Goal: Information Seeking & Learning: Learn about a topic

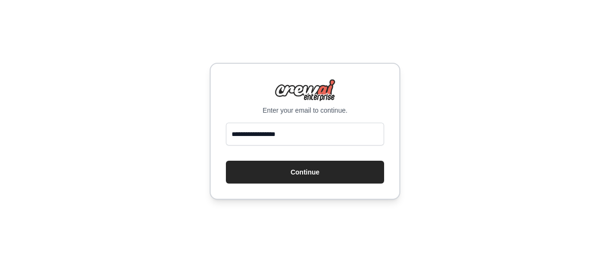
click at [315, 177] on button "Continue" at bounding box center [305, 172] width 158 height 23
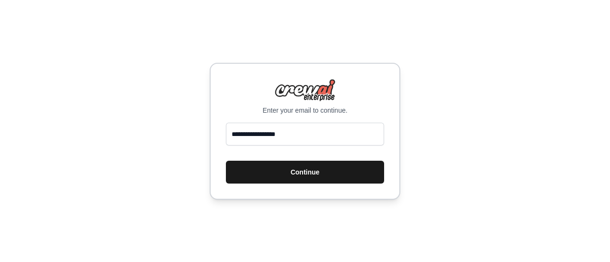
click at [316, 171] on button "Continue" at bounding box center [305, 172] width 158 height 23
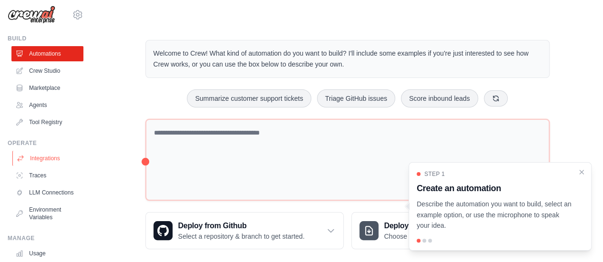
scroll to position [79, 0]
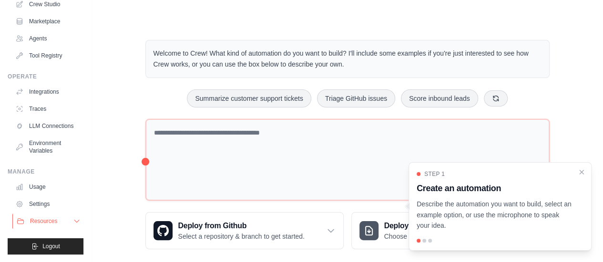
click at [65, 225] on button "Resources" at bounding box center [48, 221] width 72 height 15
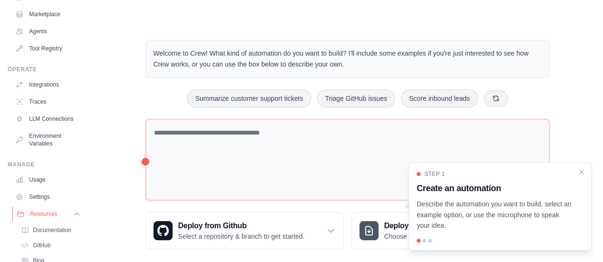
scroll to position [140, 0]
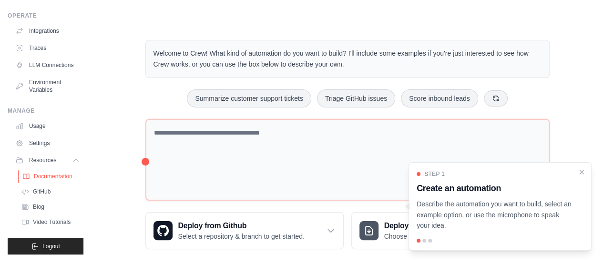
click at [54, 176] on span "Documentation" at bounding box center [53, 177] width 39 height 8
